Goal: Task Accomplishment & Management: Manage account settings

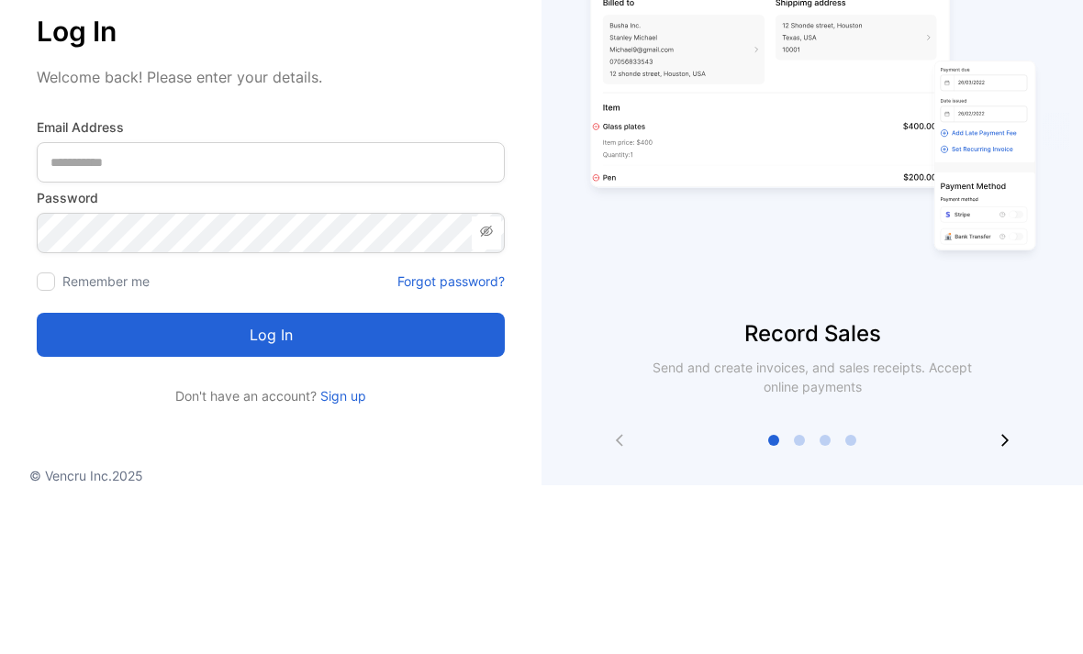
click at [441, 311] on Address-inputemail "email" at bounding box center [271, 331] width 468 height 40
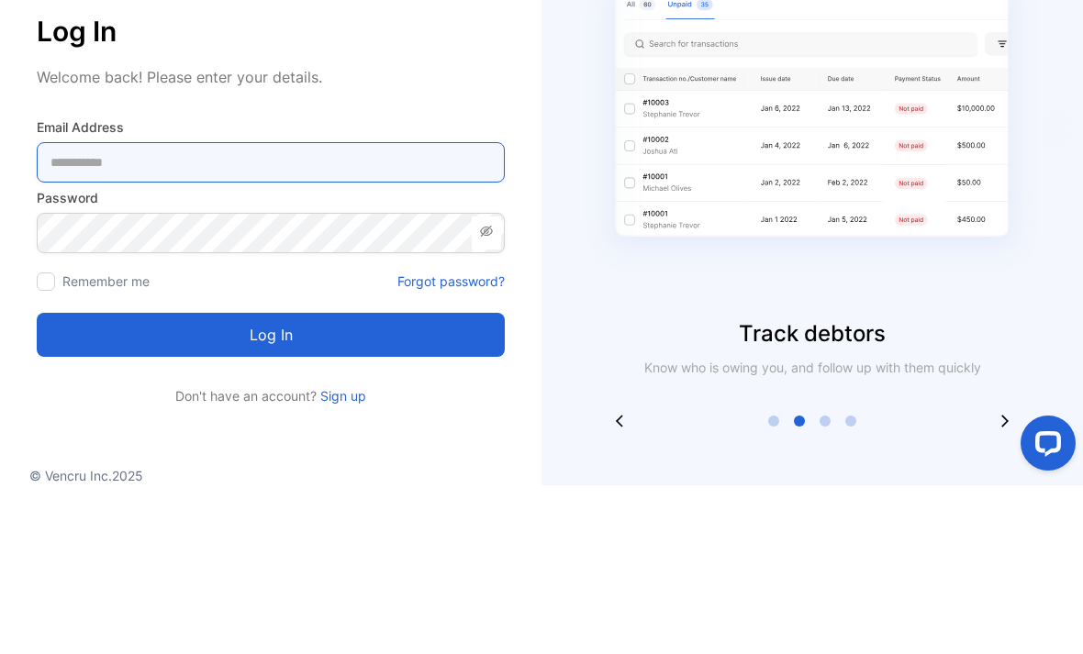
type Address-inputemail "**********"
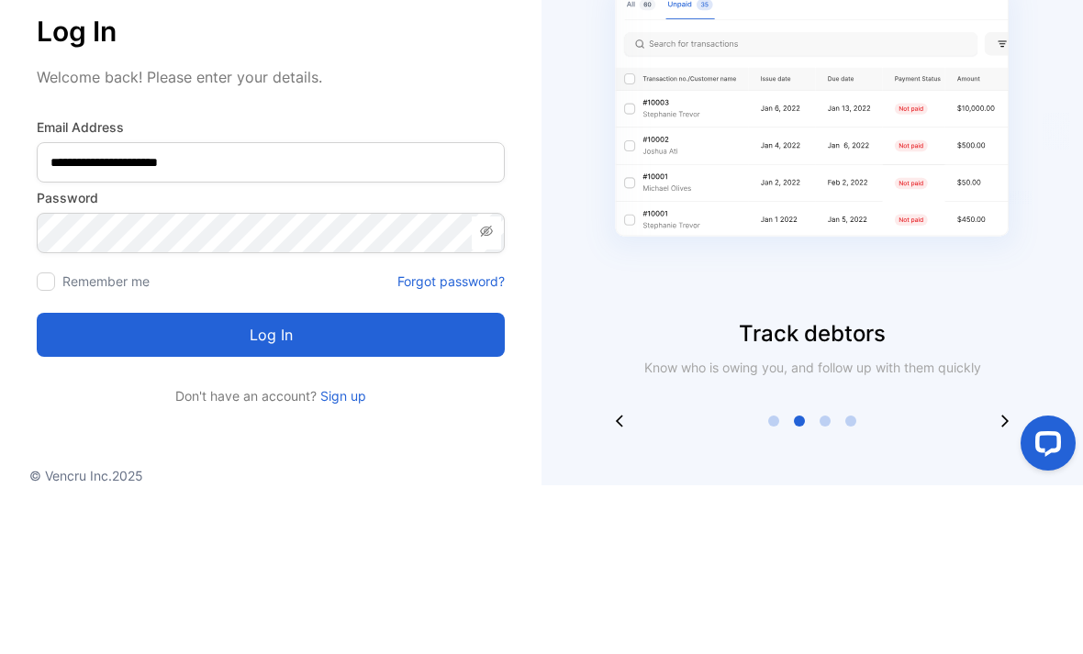
click at [271, 482] on button "Log in" at bounding box center [271, 504] width 468 height 44
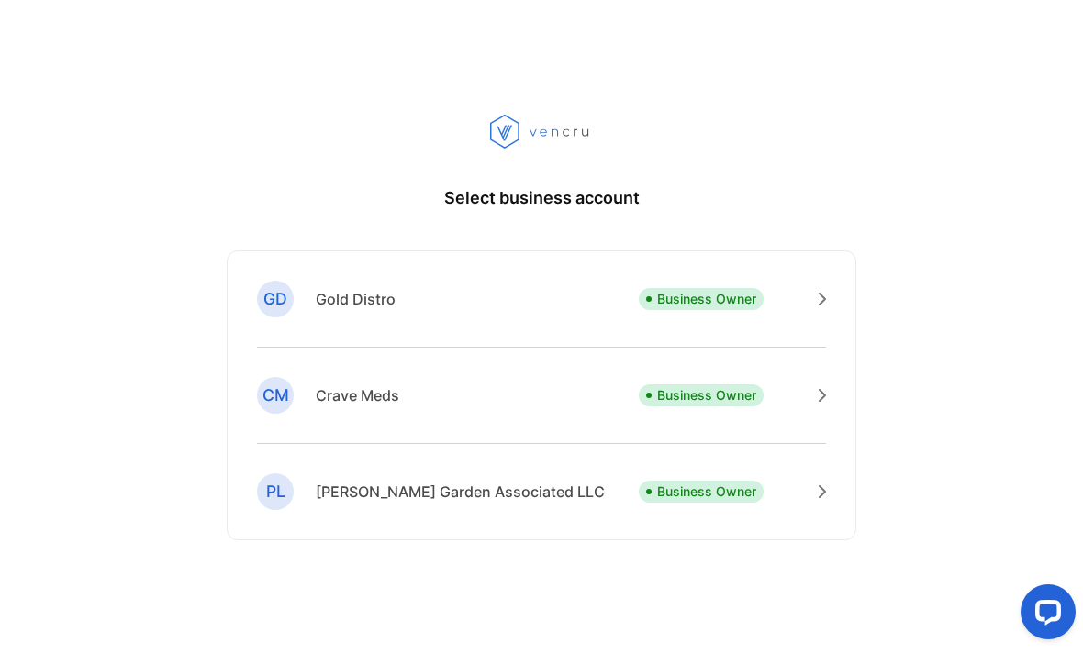
click at [579, 323] on div "GD Gold Distro Business Owner" at bounding box center [541, 314] width 569 height 67
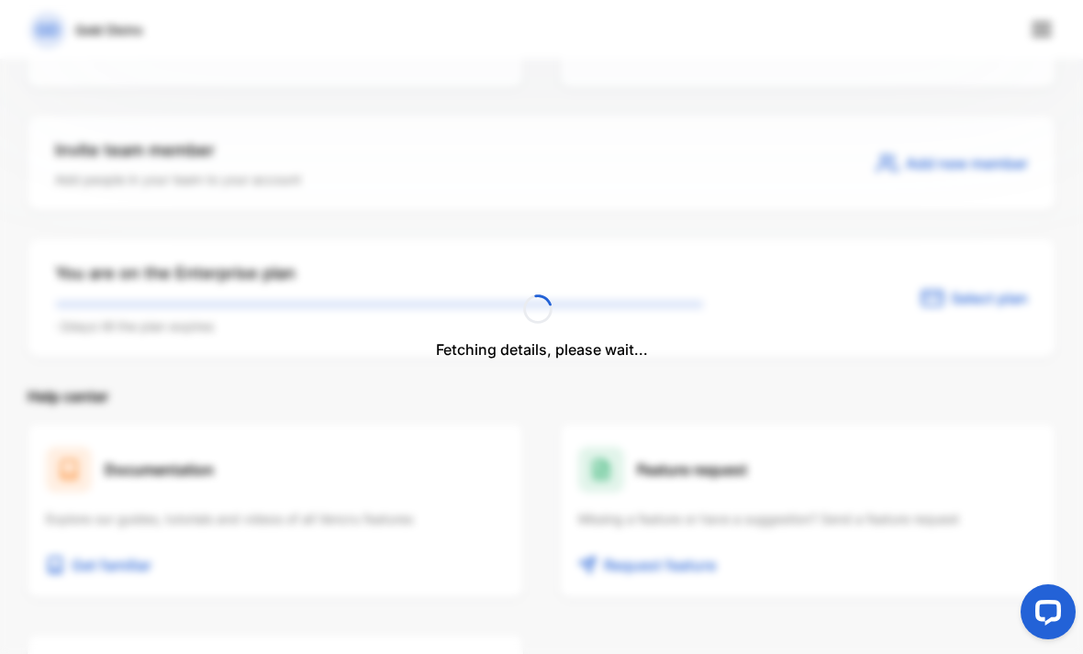
click at [690, 512] on div "Feature request Missing a feature or have a suggestion? Send a feature request …" at bounding box center [808, 511] width 496 height 174
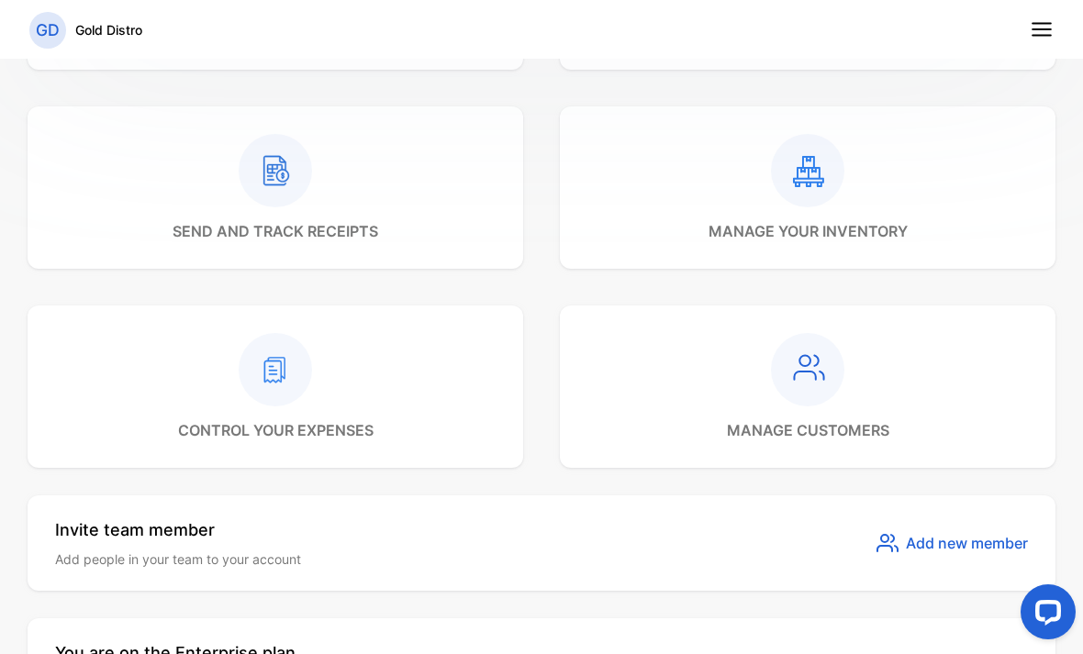
scroll to position [543, 0]
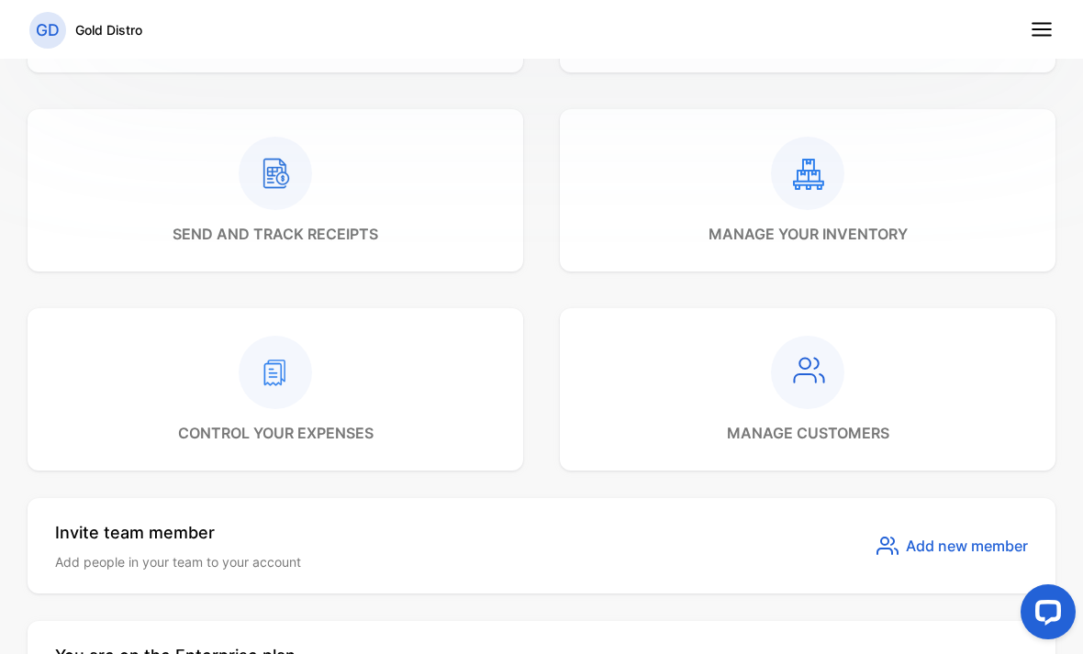
click at [852, 201] on div at bounding box center [807, 173] width 199 height 73
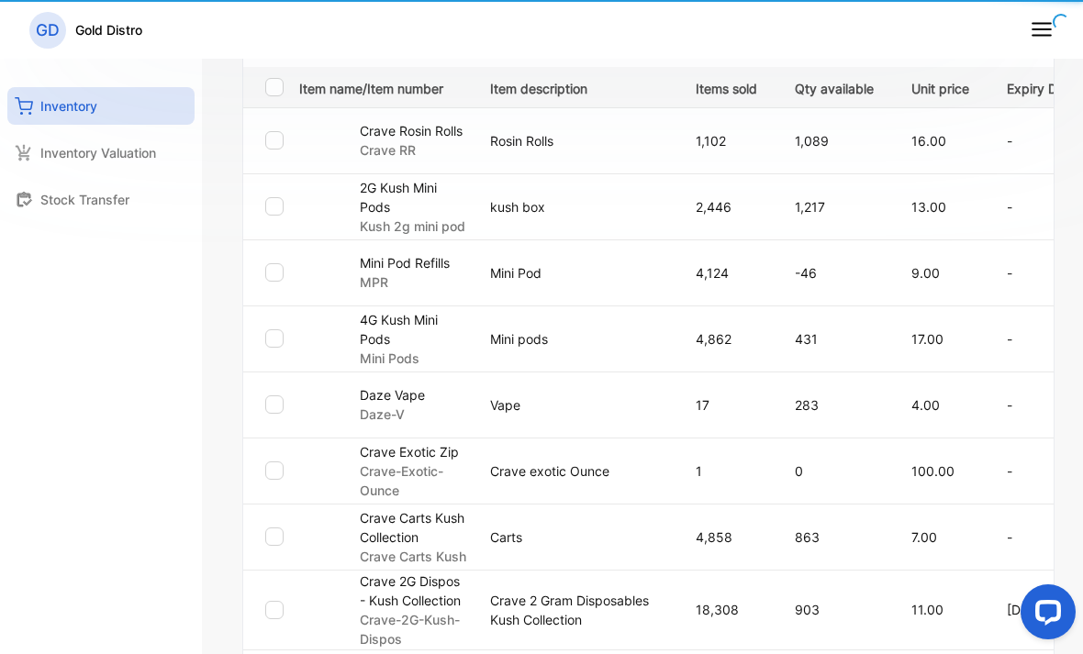
type input "**********"
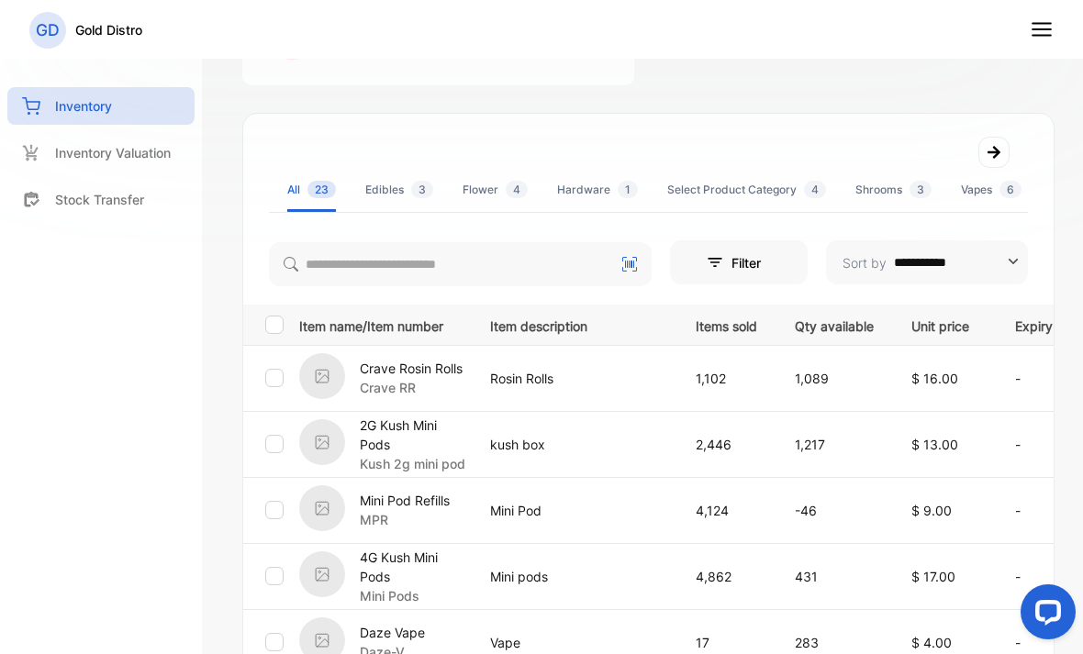
scroll to position [203, 0]
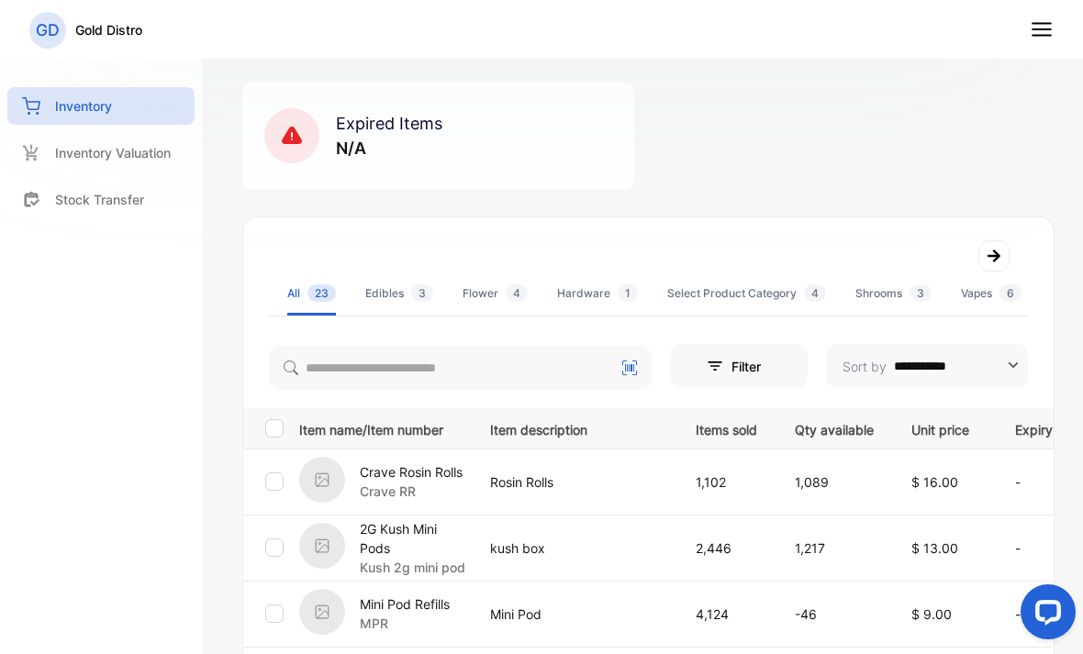
click at [630, 449] on td "Rosin Rolls" at bounding box center [571, 482] width 206 height 66
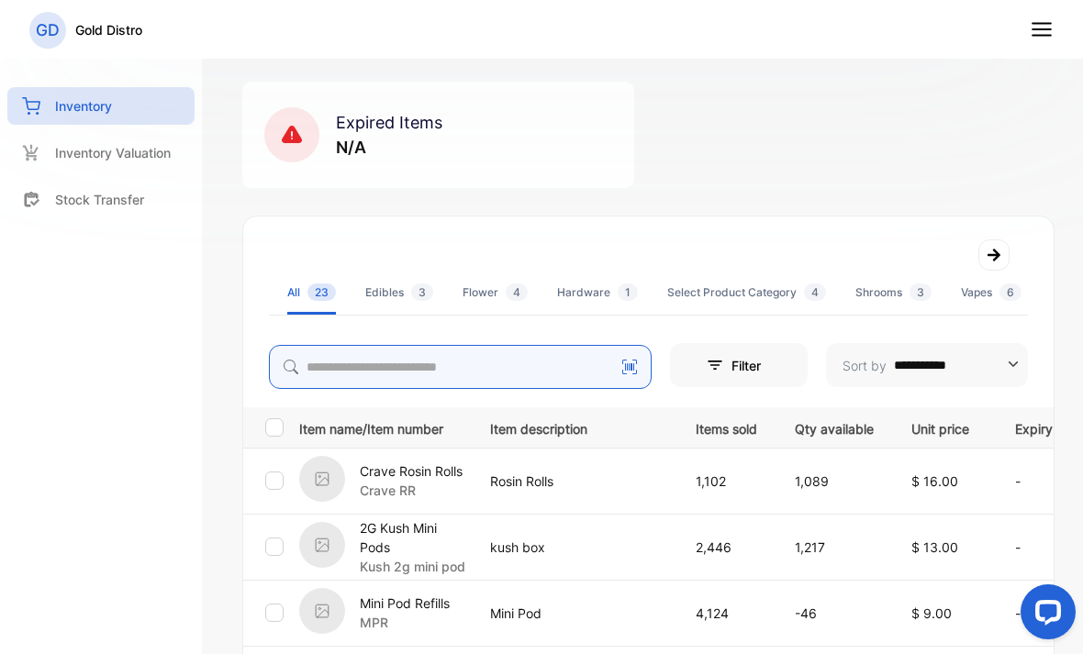
click at [495, 369] on input "search" at bounding box center [460, 367] width 383 height 44
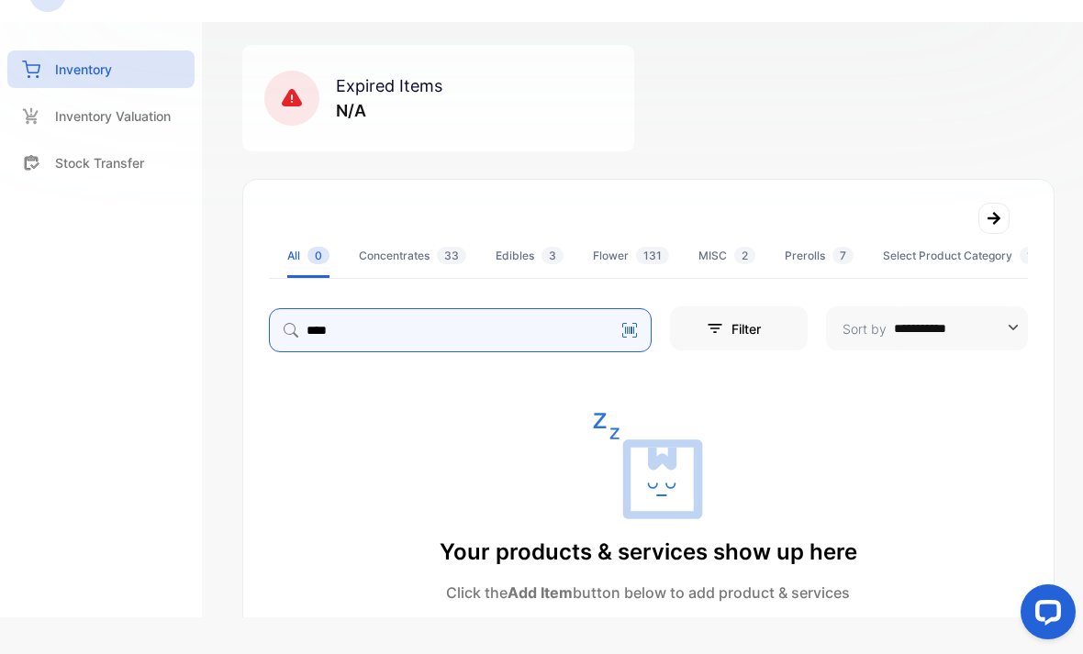
click at [530, 313] on input "***" at bounding box center [460, 330] width 383 height 44
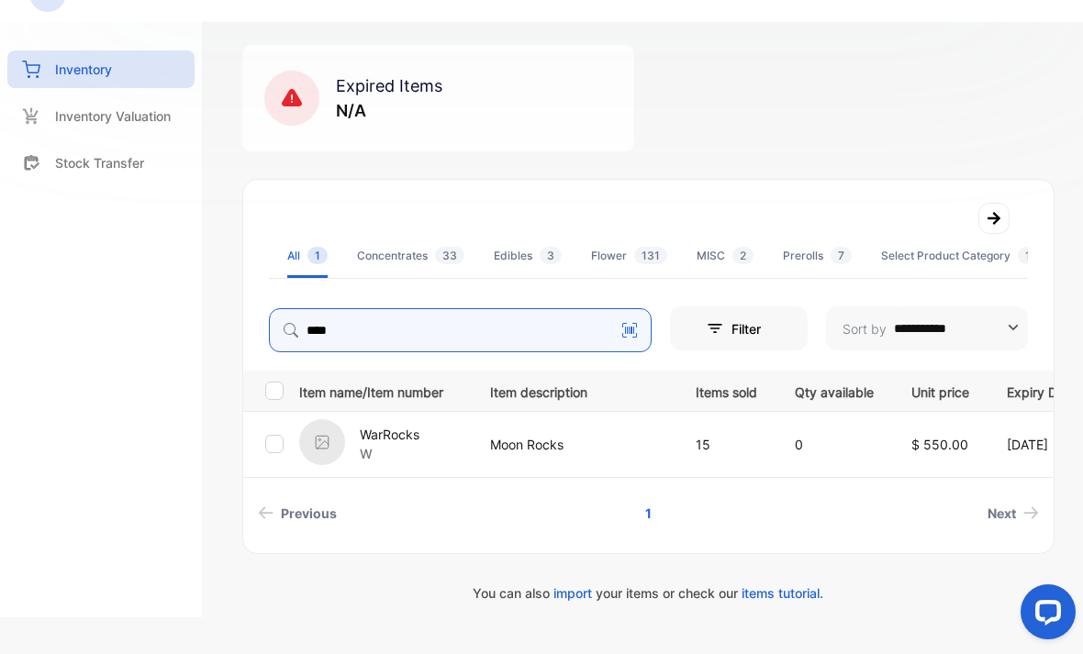
type input "****"
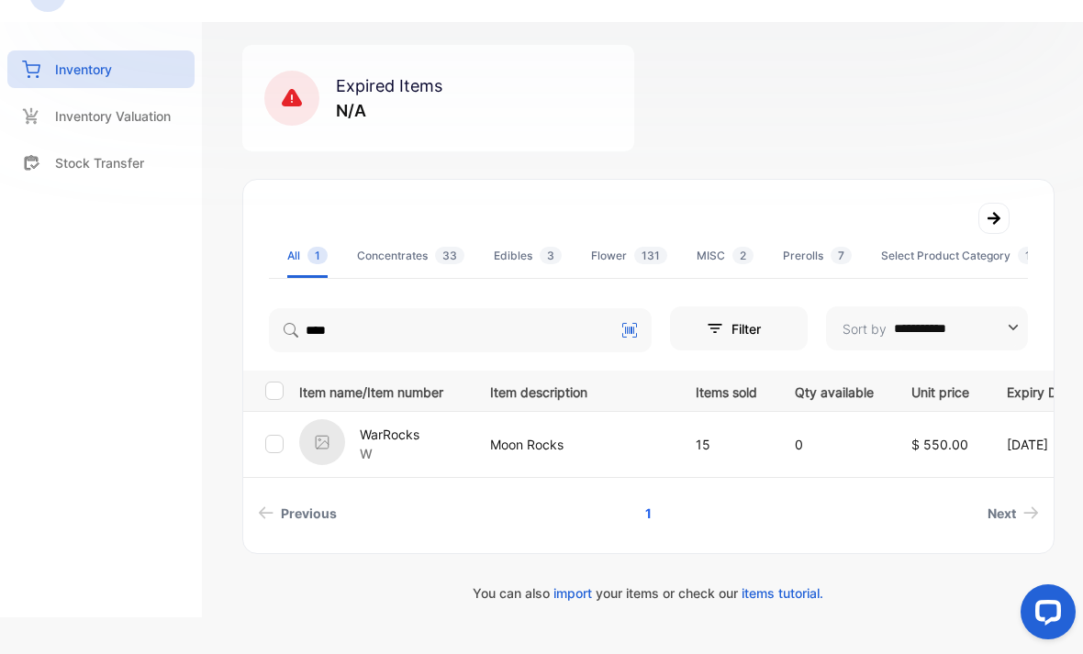
click at [570, 435] on p "Moon Rocks" at bounding box center [574, 444] width 168 height 19
click at [563, 435] on p "Moon Rocks" at bounding box center [574, 444] width 168 height 19
click at [330, 419] on img at bounding box center [322, 442] width 46 height 46
click at [418, 425] on p "WarRocks" at bounding box center [390, 434] width 60 height 19
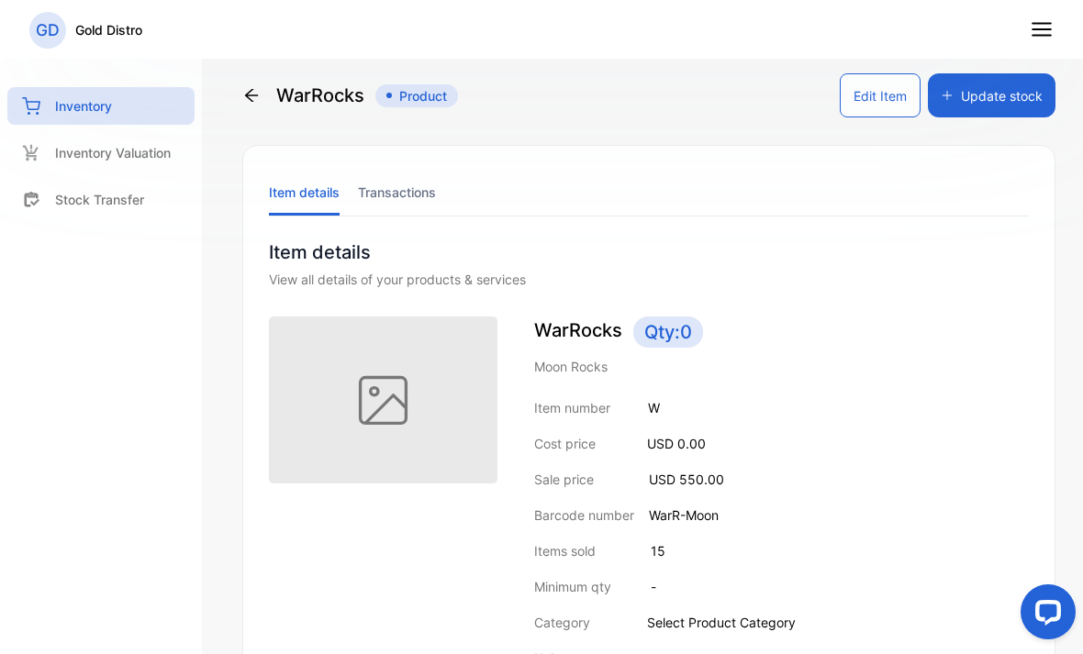
click at [979, 111] on button "Update stock" at bounding box center [992, 95] width 128 height 44
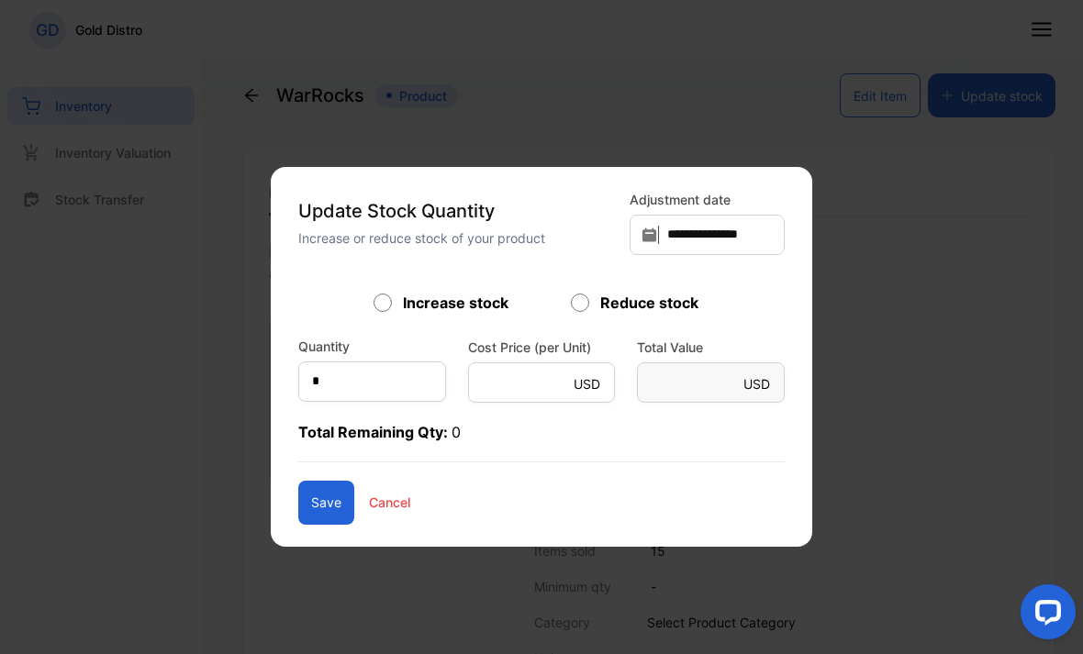
click at [368, 438] on p "Total Remaining Qty: 0" at bounding box center [541, 441] width 486 height 41
click at [342, 426] on p "Total Remaining Qty: 0" at bounding box center [541, 441] width 486 height 41
click at [343, 441] on p "Total Remaining Qty: 0" at bounding box center [541, 441] width 486 height 41
click at [337, 448] on p "Total Remaining Qty: 0" at bounding box center [541, 441] width 486 height 41
click at [357, 446] on p "Total Remaining Qty: 0" at bounding box center [541, 441] width 486 height 41
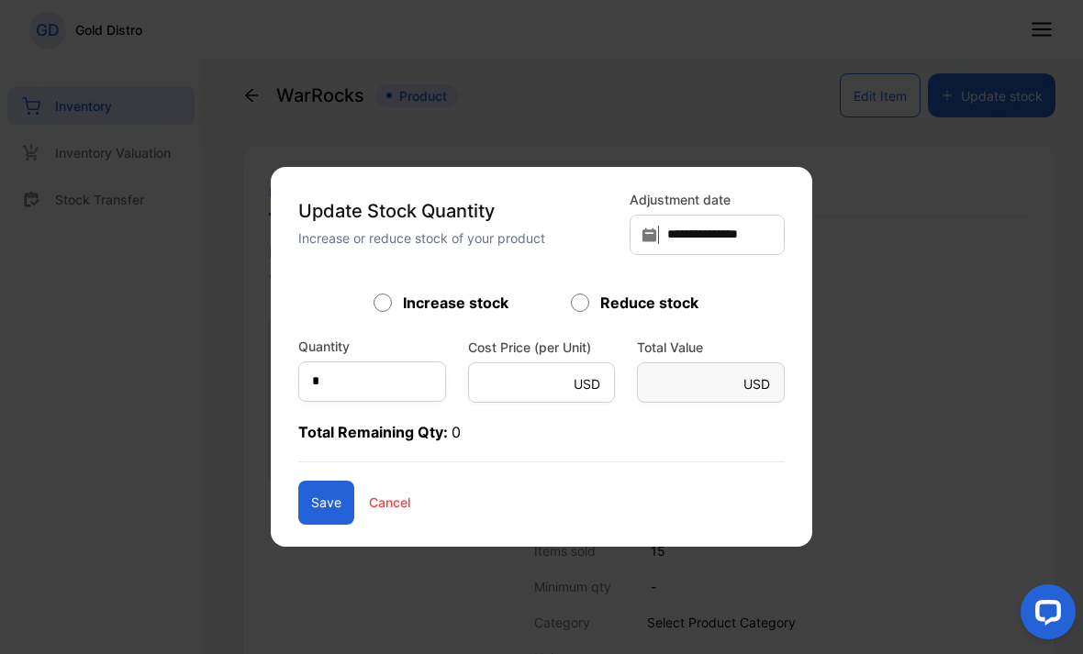
click at [356, 446] on p "Total Remaining Qty: 0" at bounding box center [541, 441] width 486 height 41
click at [358, 434] on p "Total Remaining Qty: 0" at bounding box center [541, 441] width 486 height 41
click at [361, 441] on p "Total Remaining Qty: 0" at bounding box center [541, 441] width 486 height 41
click at [351, 418] on form "Increase stock Reduce stock Quantity * Cost Price (per Unit) USD * Total Value …" at bounding box center [541, 408] width 486 height 233
click at [381, 436] on p "Total Remaining Qty: 0" at bounding box center [541, 441] width 486 height 41
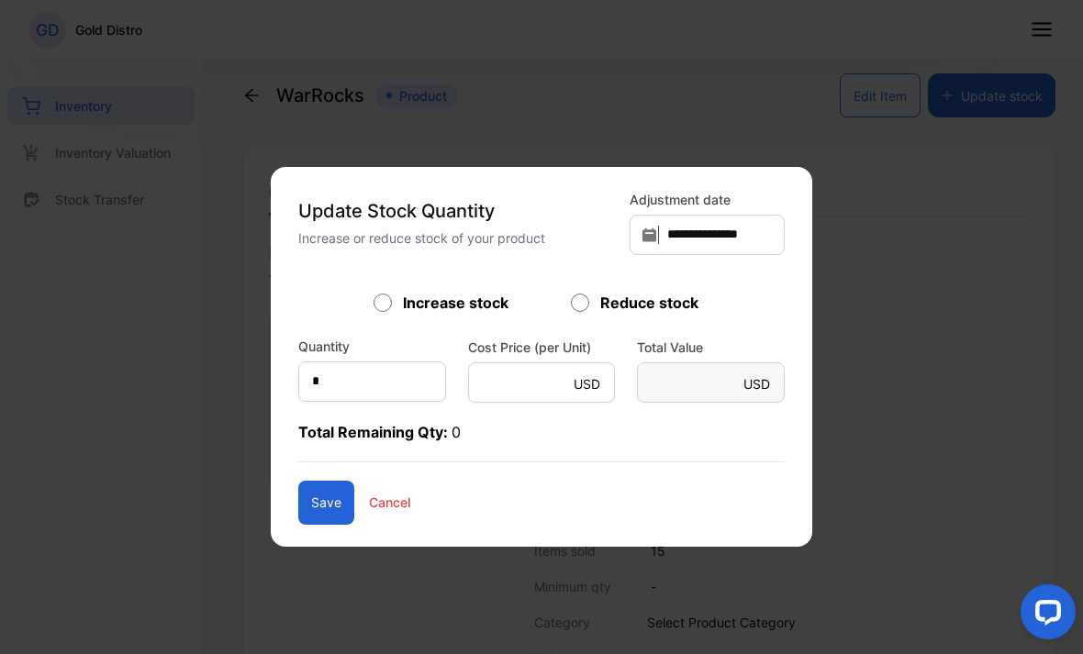
click at [365, 424] on p "Total Remaining Qty: 0" at bounding box center [541, 441] width 486 height 41
click at [370, 442] on p "Total Remaining Qty: 0" at bounding box center [541, 441] width 486 height 41
click at [374, 448] on p "Total Remaining Qty: 0" at bounding box center [541, 441] width 486 height 41
click at [335, 399] on input "*" at bounding box center [372, 382] width 148 height 40
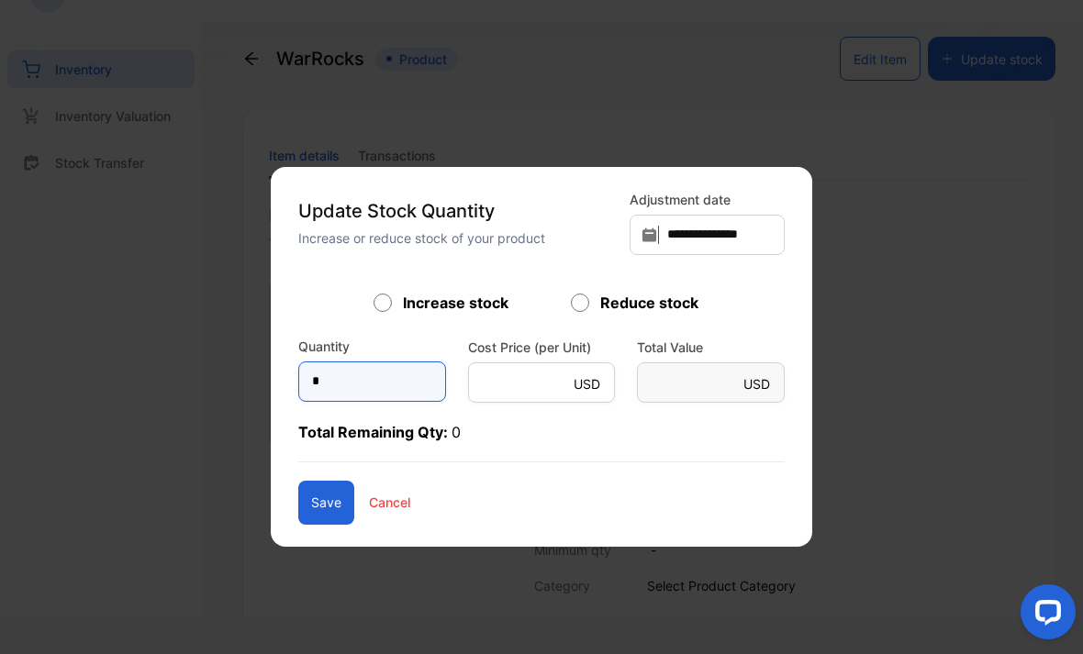
click at [412, 400] on input "*" at bounding box center [372, 382] width 148 height 40
type input "**"
click at [328, 493] on button "Save" at bounding box center [326, 503] width 56 height 44
